Goal: Task Accomplishment & Management: Complete application form

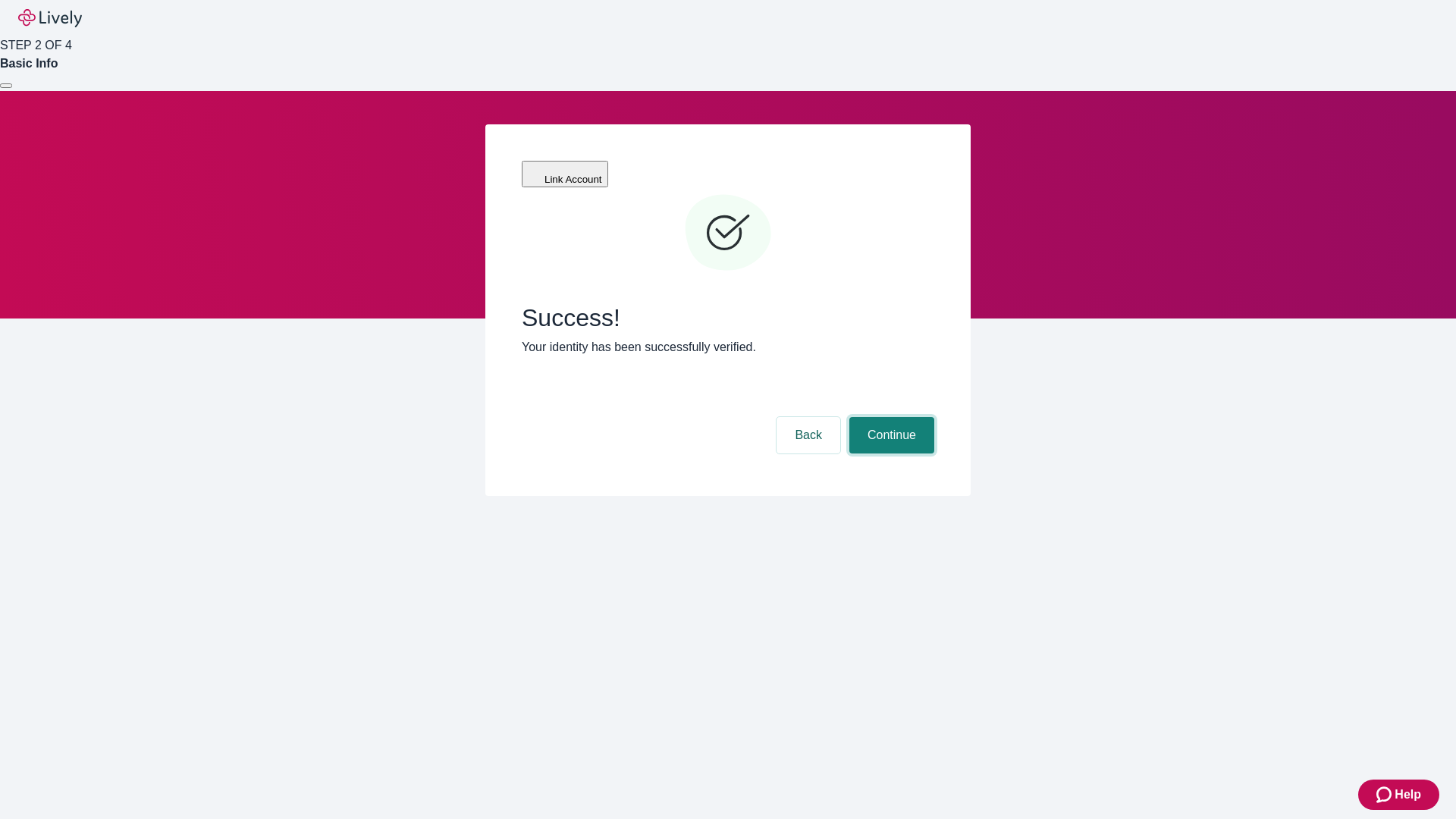
click at [889, 417] on button "Continue" at bounding box center [892, 435] width 85 height 37
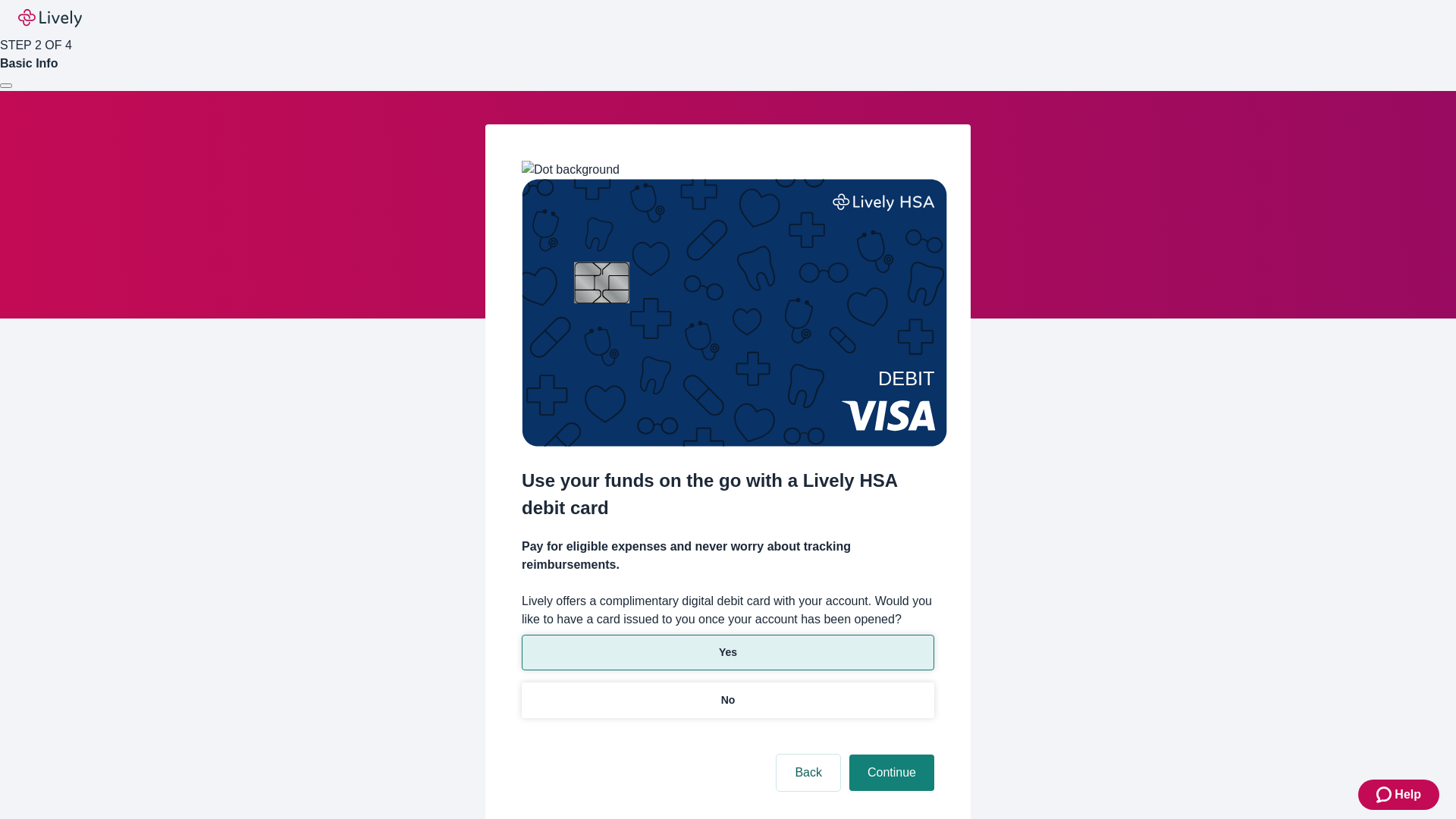
click at [727, 644] on p "Yes" at bounding box center [728, 652] width 18 height 16
click at [889, 755] on button "Continue" at bounding box center [892, 773] width 85 height 37
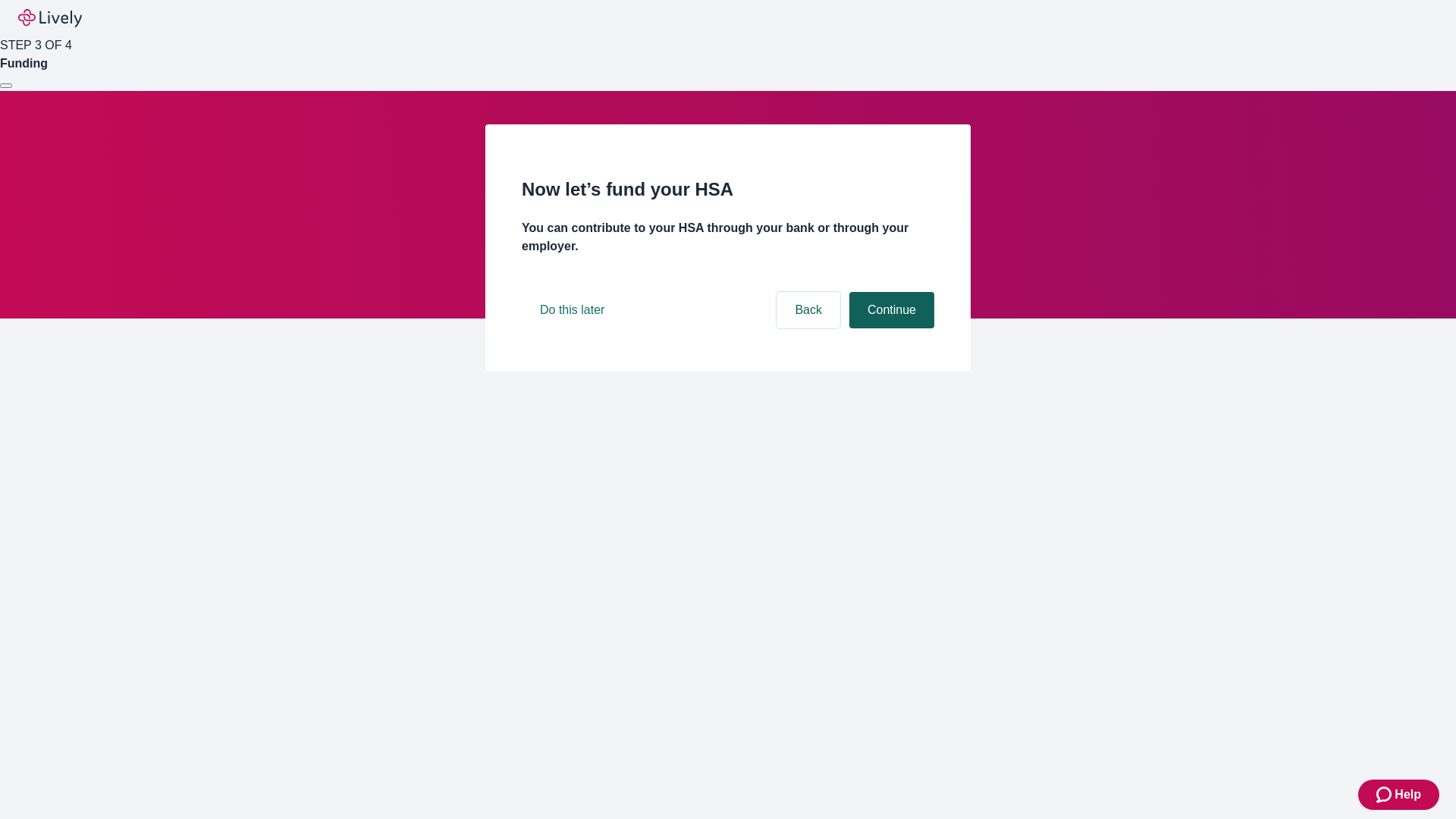
click at [889, 329] on button "Continue" at bounding box center [892, 310] width 85 height 37
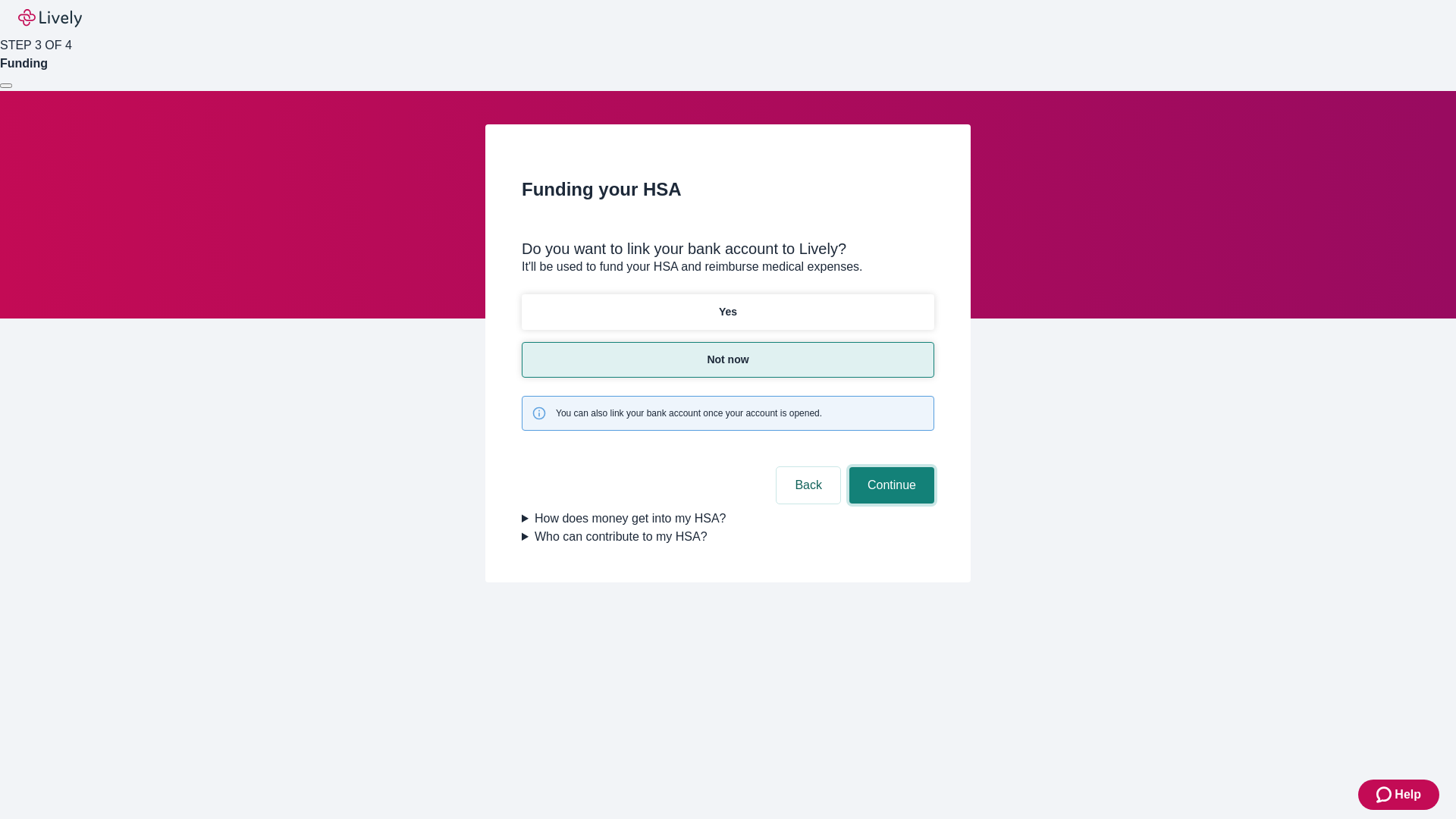
click at [889, 467] on button "Continue" at bounding box center [892, 485] width 85 height 37
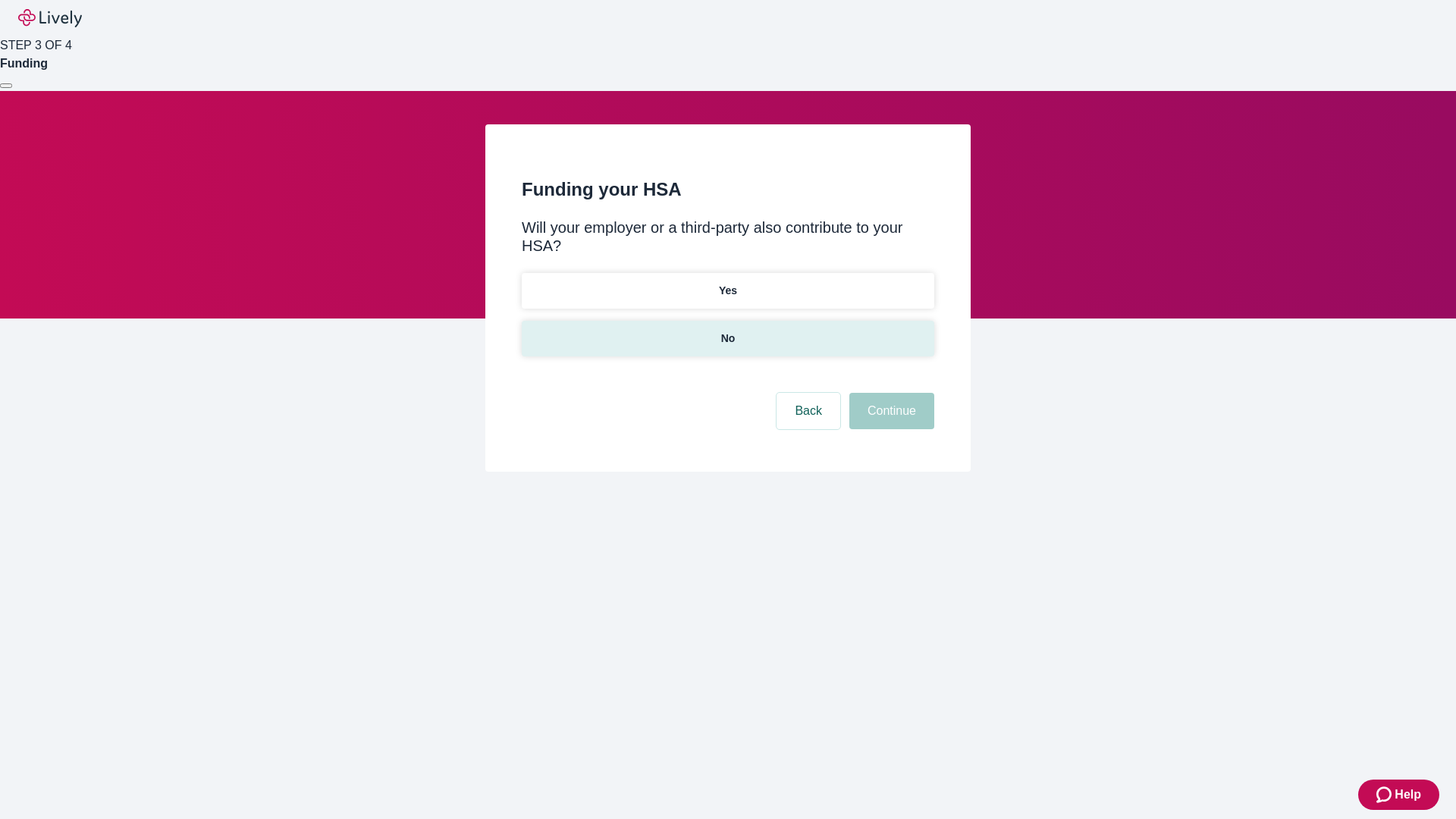
click at [727, 330] on p "No" at bounding box center [728, 338] width 15 height 16
click at [889, 393] on button "Continue" at bounding box center [892, 411] width 85 height 37
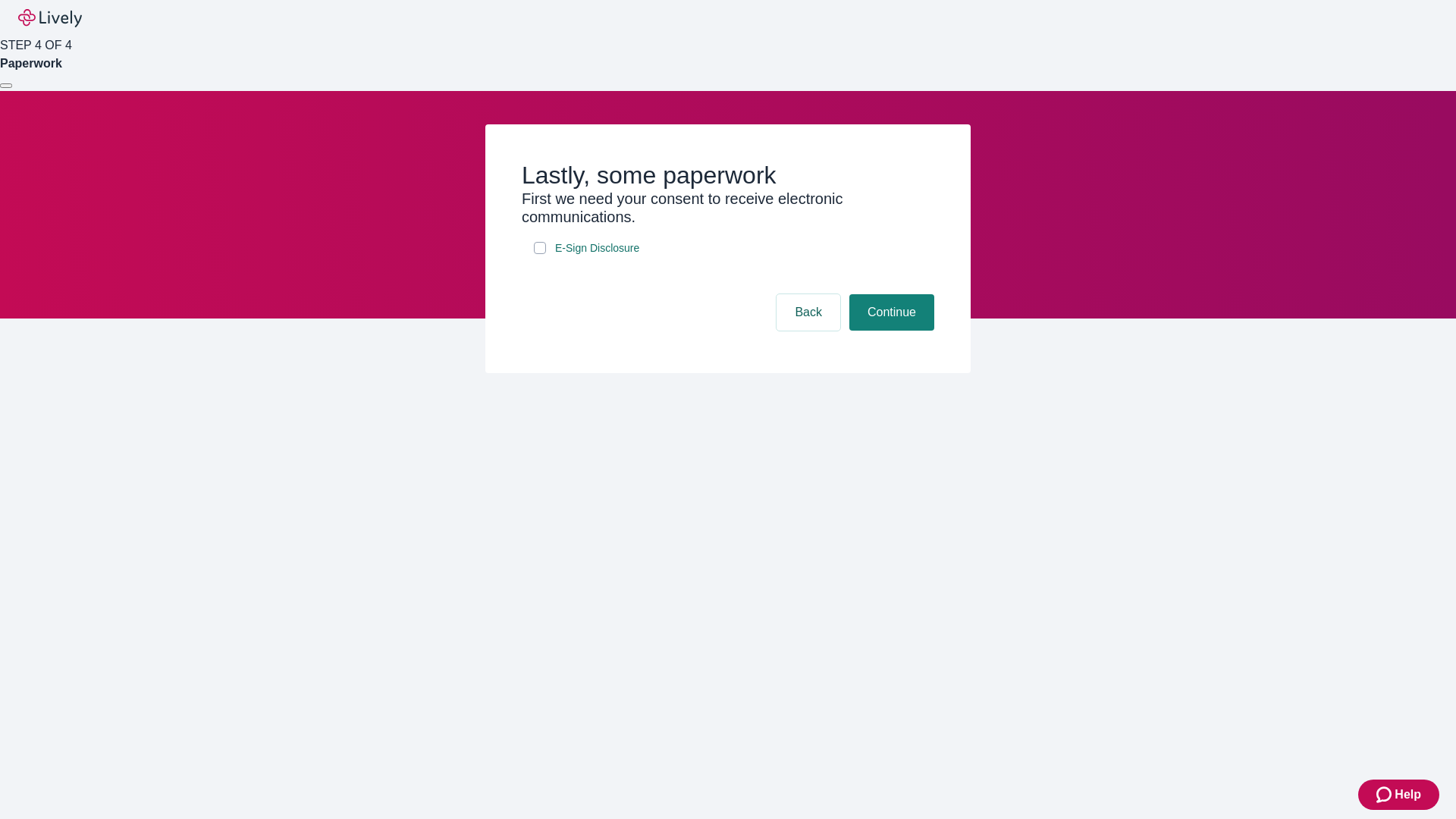
click at [540, 254] on input "E-Sign Disclosure" at bounding box center [539, 248] width 12 height 12
checkbox input "true"
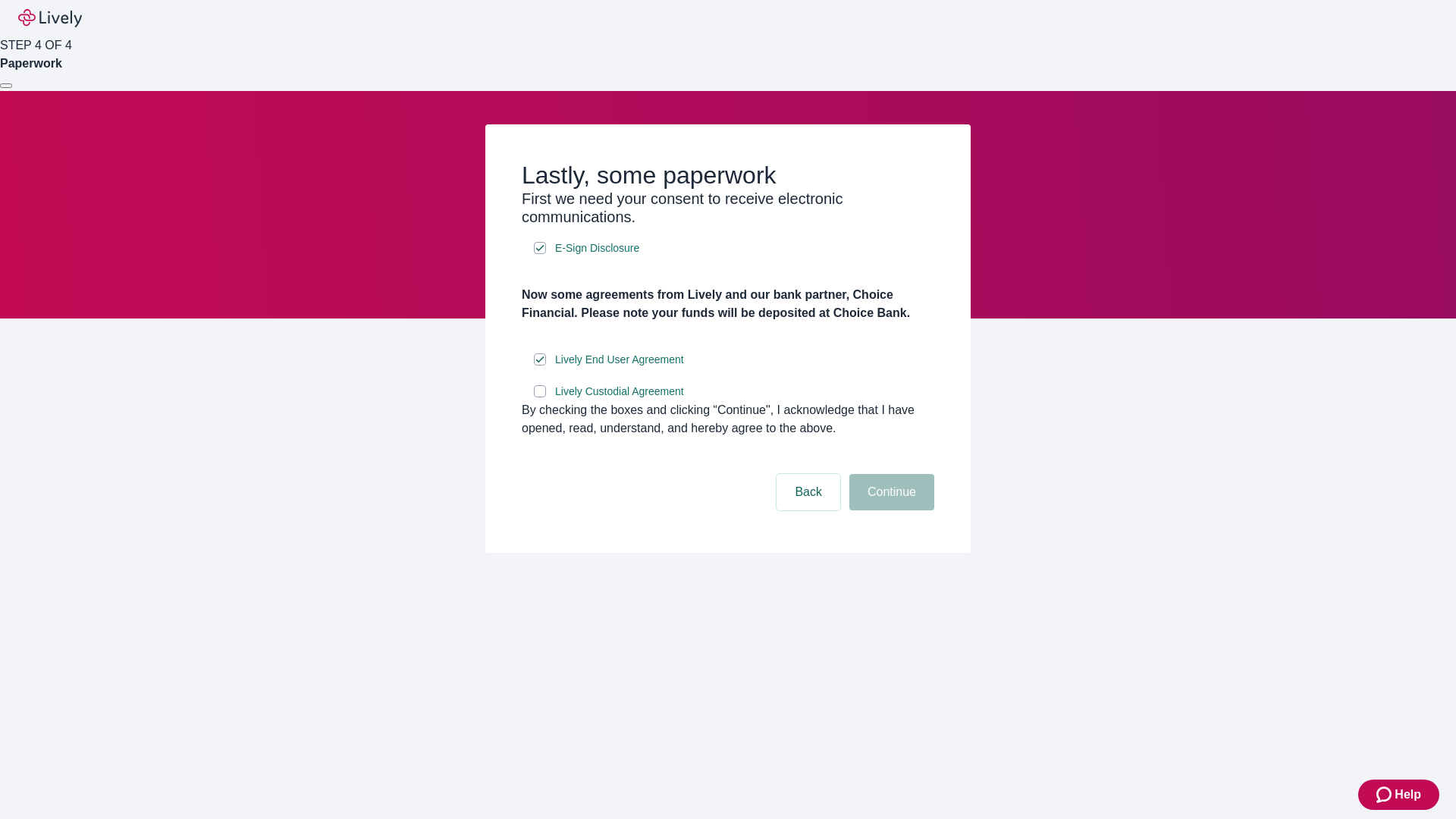
click at [540, 398] on input "Lively Custodial Agreement" at bounding box center [539, 390] width 12 height 12
checkbox input "true"
click at [889, 510] on button "Continue" at bounding box center [892, 492] width 85 height 37
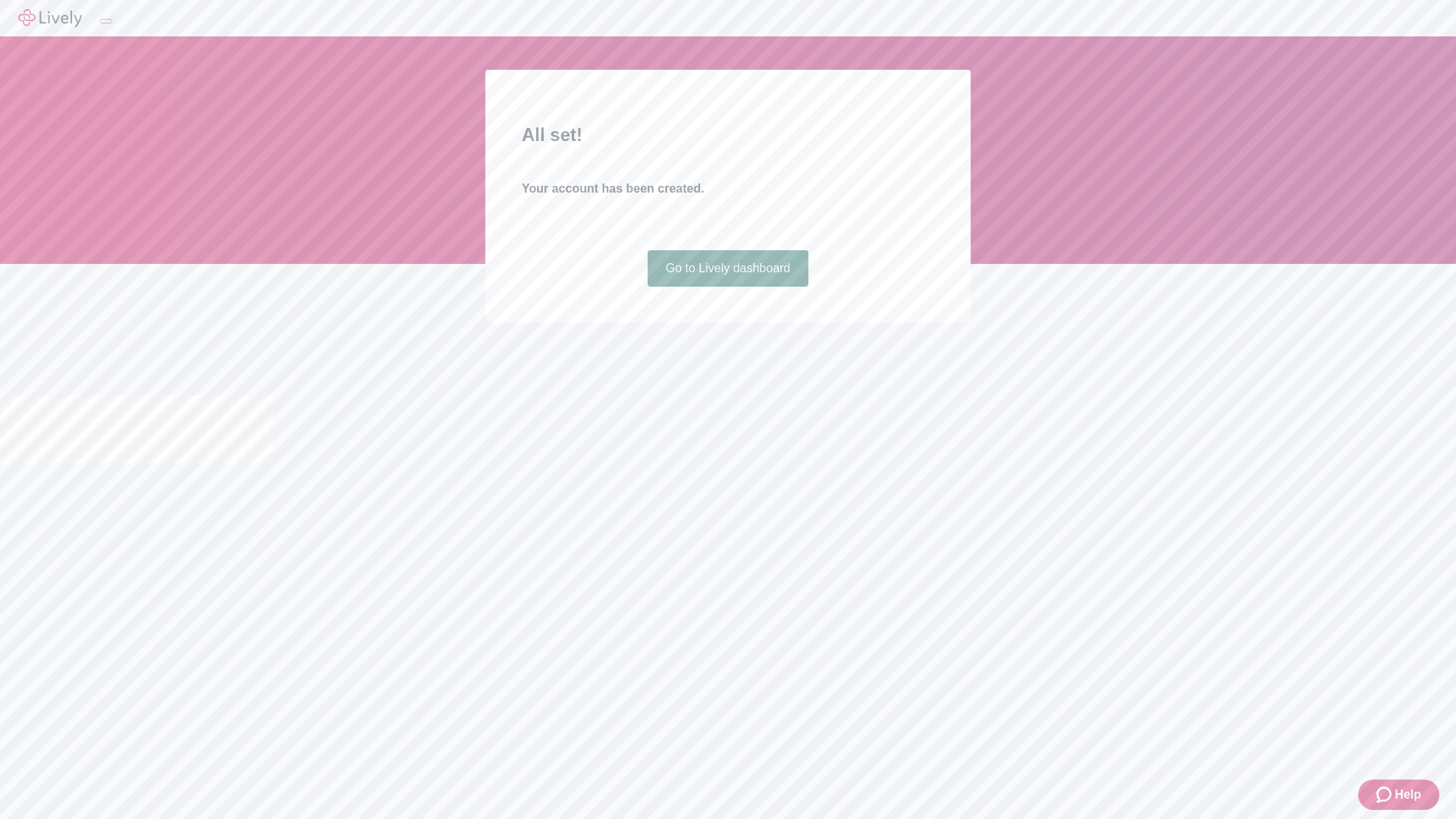
click at [727, 286] on link "Go to Lively dashboard" at bounding box center [728, 269] width 161 height 37
